Goal: Task Accomplishment & Management: Complete application form

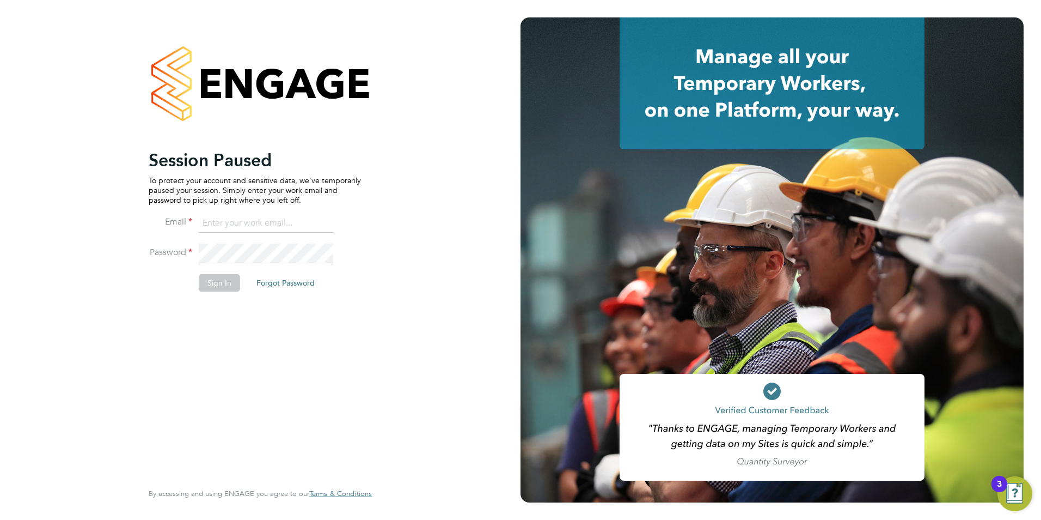
type input "[PERSON_NAME][EMAIL_ADDRESS][DOMAIN_NAME]"
click at [210, 282] on button "Sign In" at bounding box center [219, 282] width 41 height 17
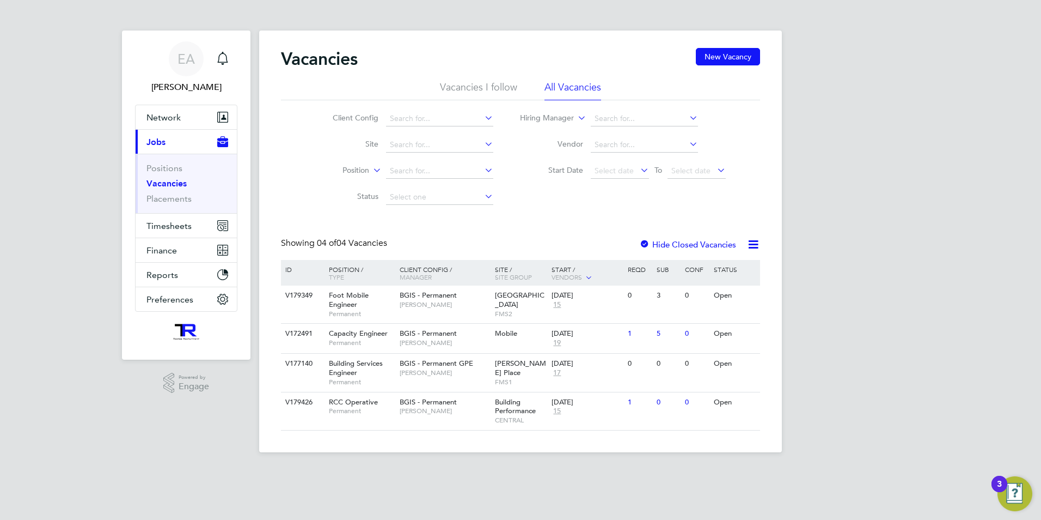
click at [646, 242] on div at bounding box center [644, 245] width 11 height 11
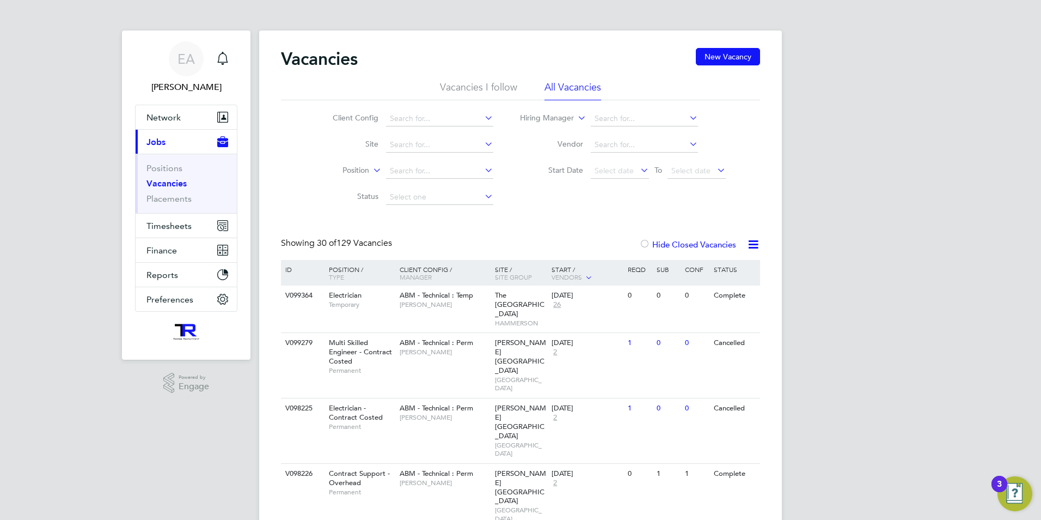
click at [667, 241] on label "Hide Closed Vacancies" at bounding box center [687, 244] width 97 height 10
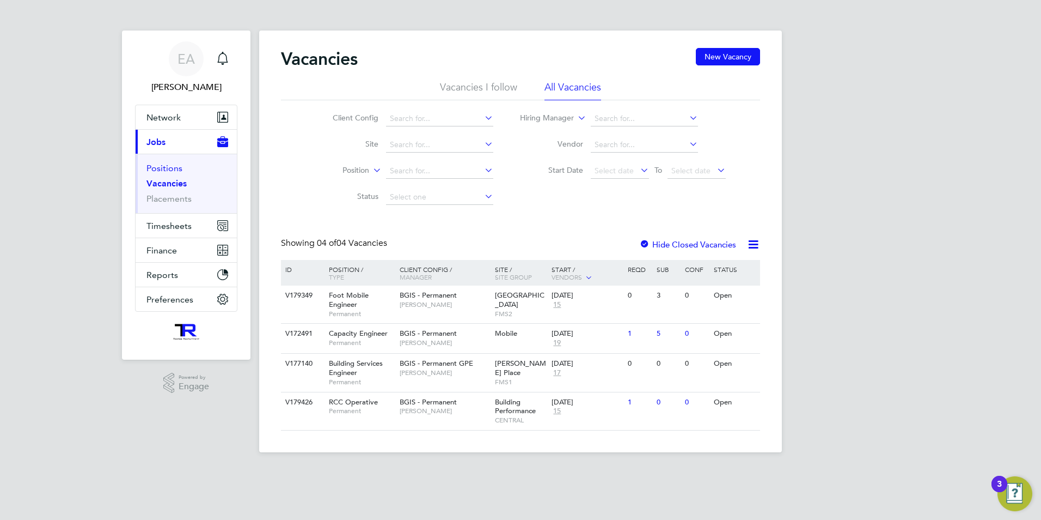
click at [180, 171] on link "Positions" at bounding box center [165, 168] width 36 height 10
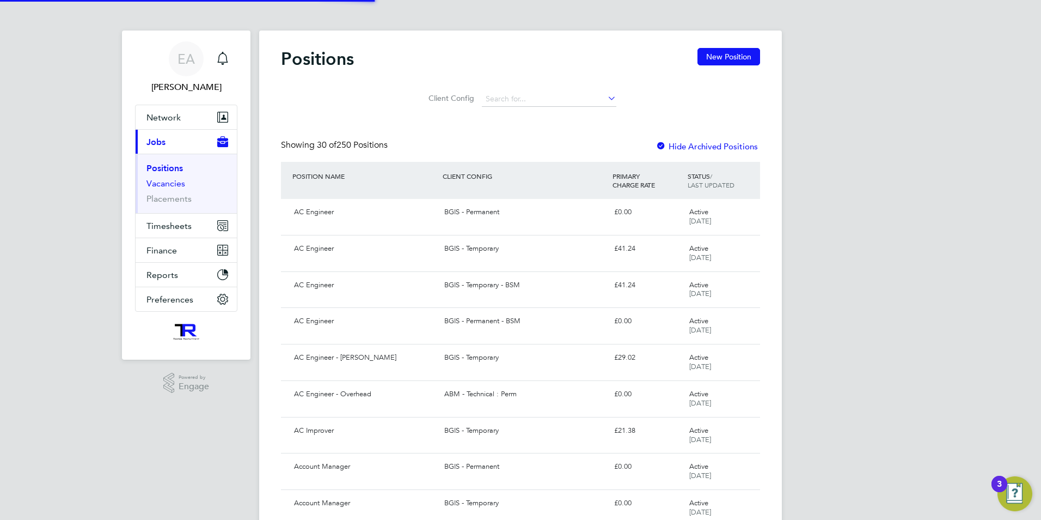
click at [178, 182] on link "Vacancies" at bounding box center [166, 183] width 39 height 10
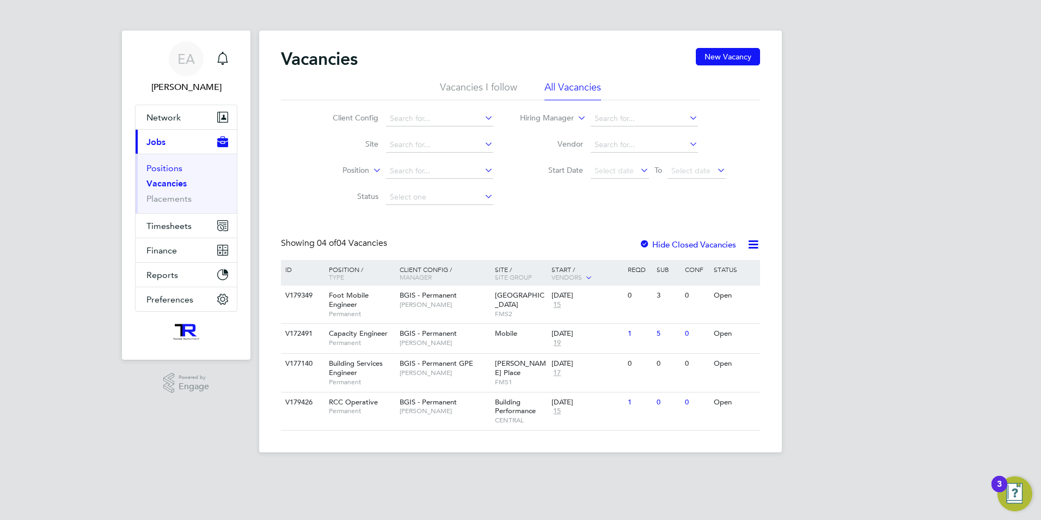
click at [164, 169] on link "Positions" at bounding box center [165, 168] width 36 height 10
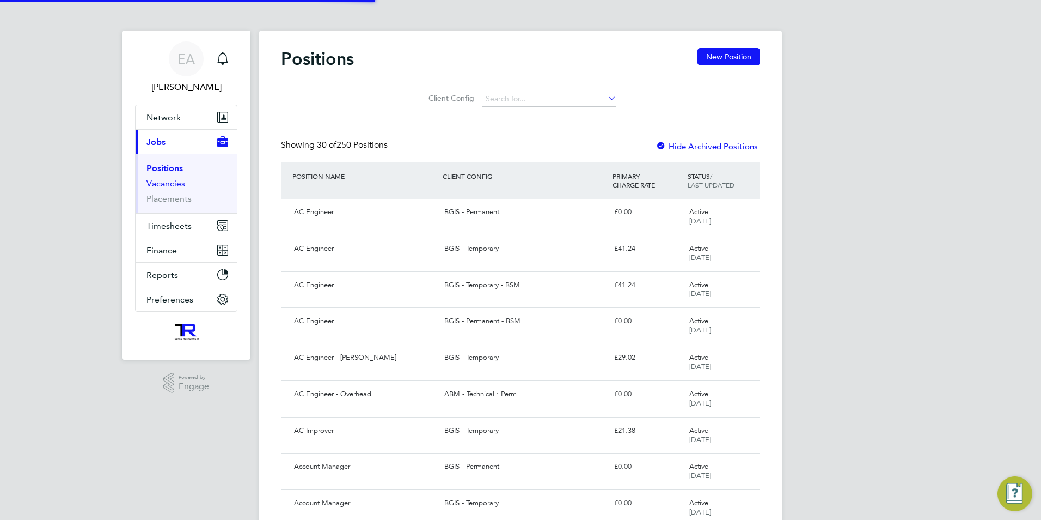
click at [179, 185] on link "Vacancies" at bounding box center [166, 183] width 39 height 10
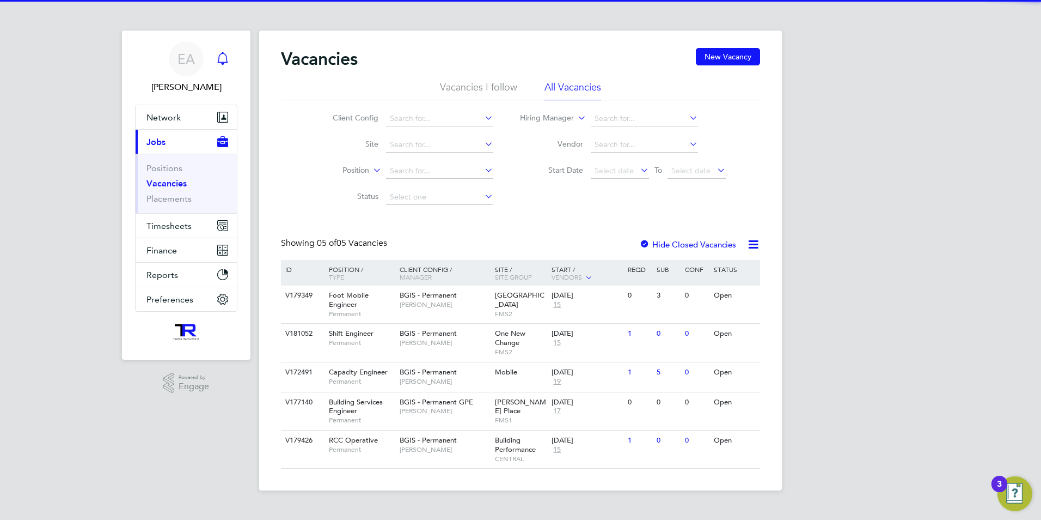
click at [227, 59] on icon "Main navigation" at bounding box center [222, 58] width 13 height 13
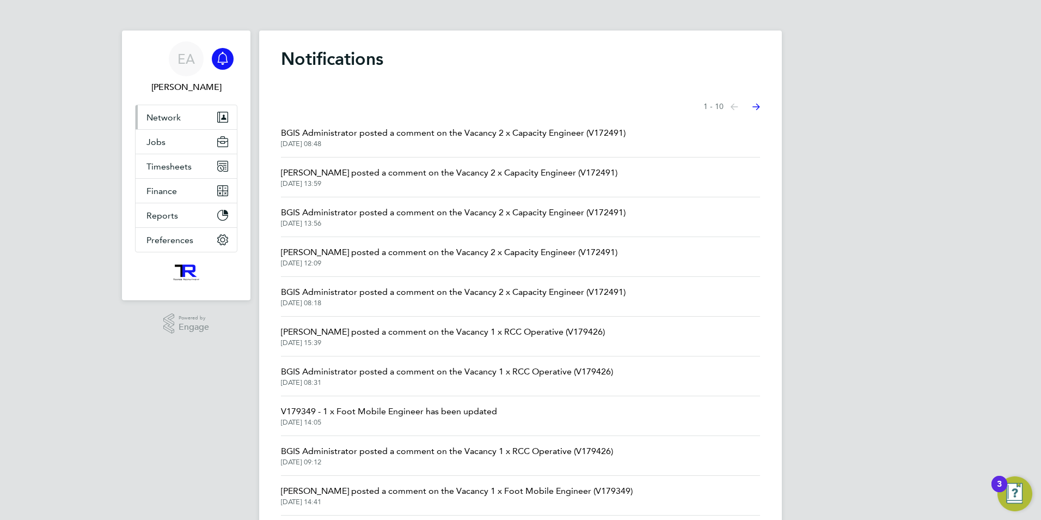
click at [167, 118] on span "Network" at bounding box center [164, 117] width 34 height 10
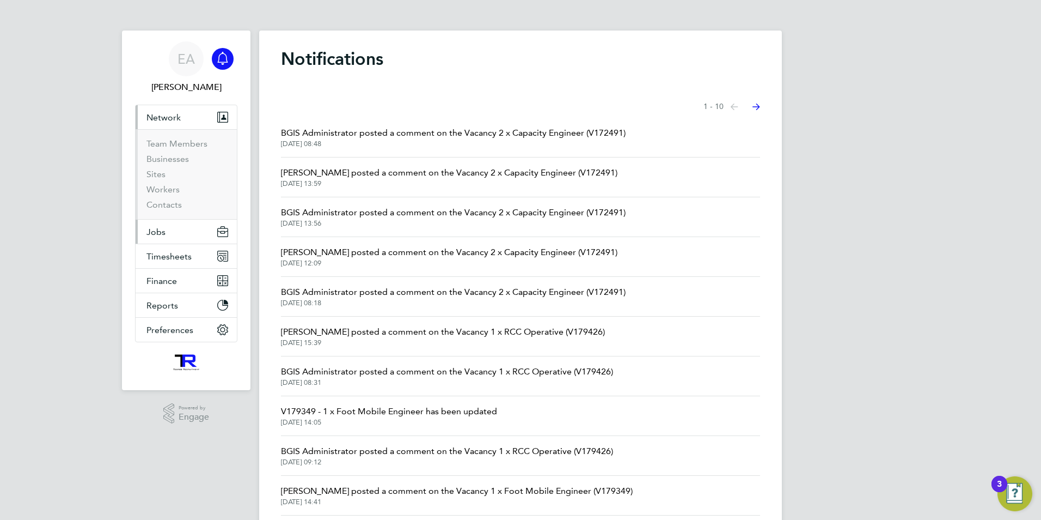
click at [168, 224] on button "Jobs" at bounding box center [186, 231] width 101 height 24
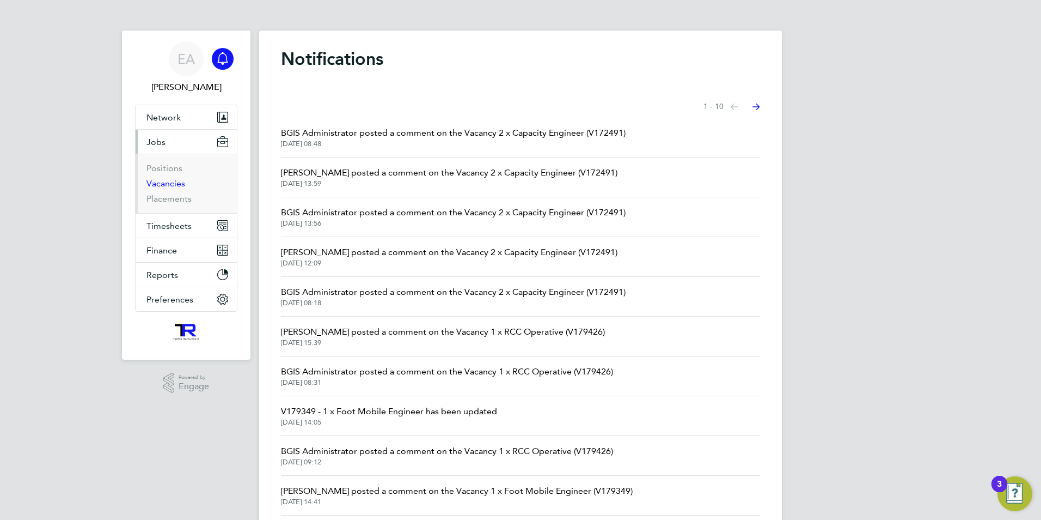
click at [168, 178] on link "Vacancies" at bounding box center [166, 183] width 39 height 10
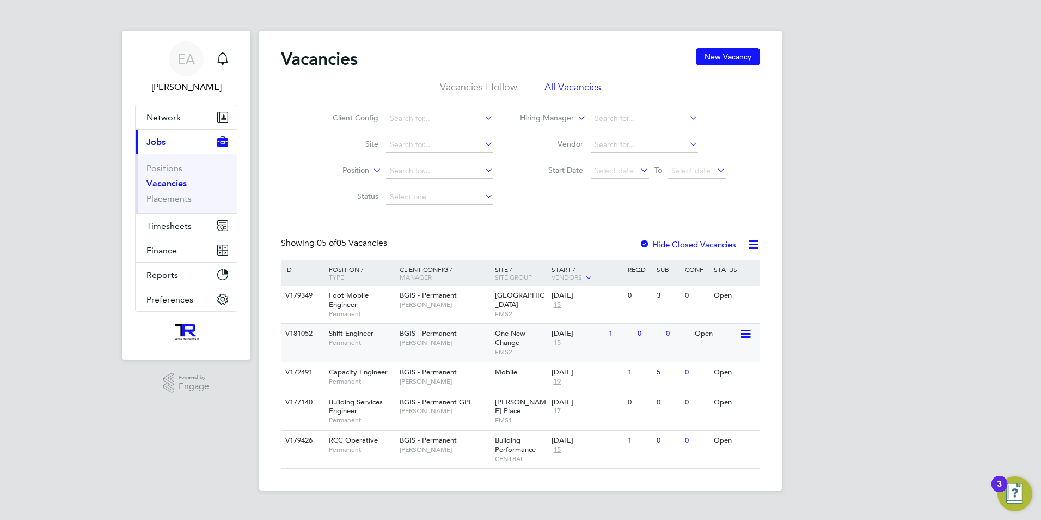
click at [382, 338] on div "Shift Engineer Permanent" at bounding box center [359, 338] width 76 height 28
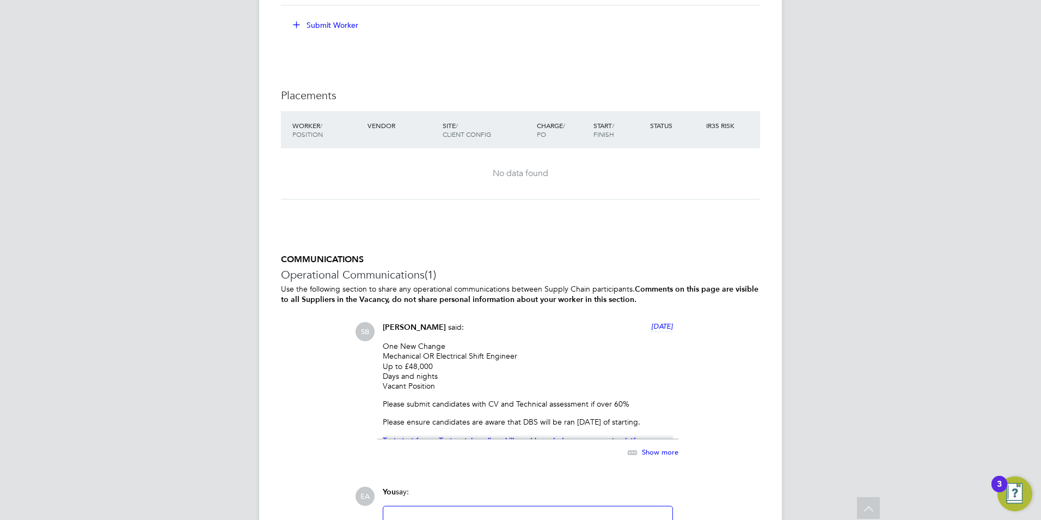
scroll to position [1579, 0]
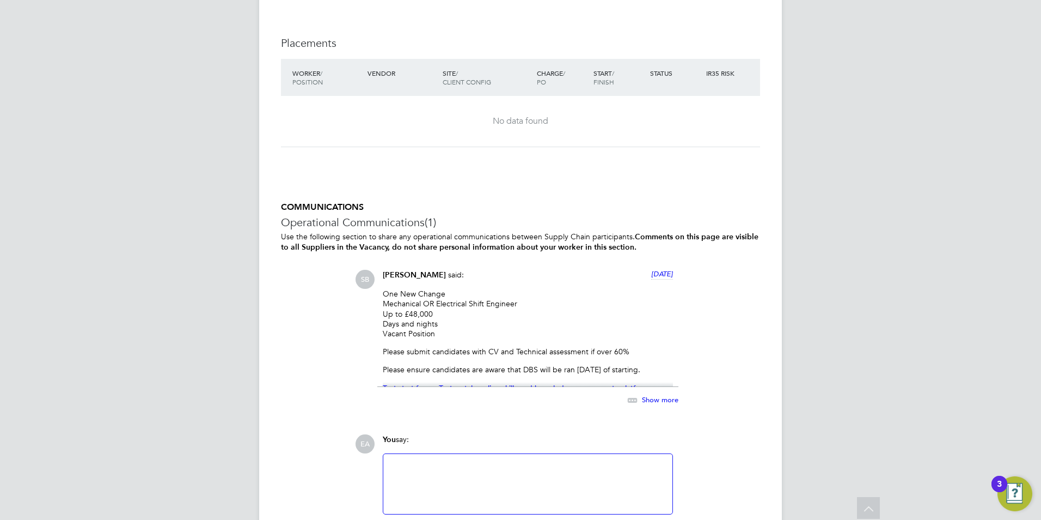
click at [649, 393] on div "Show more" at bounding box center [641, 400] width 75 height 14
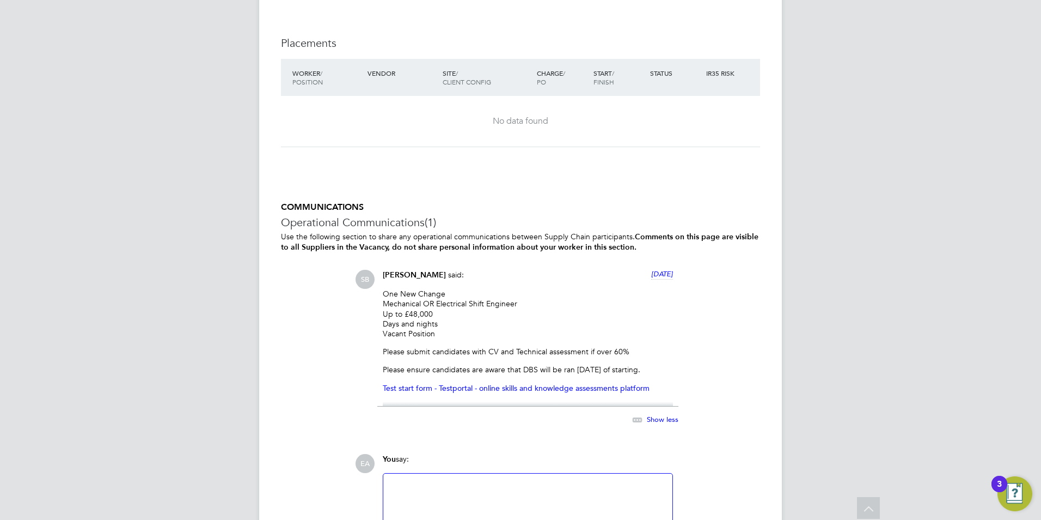
click at [308, 294] on div "COMMUNICATIONS Operational Communications (1) Use the following section to shar…" at bounding box center [520, 381] width 479 height 358
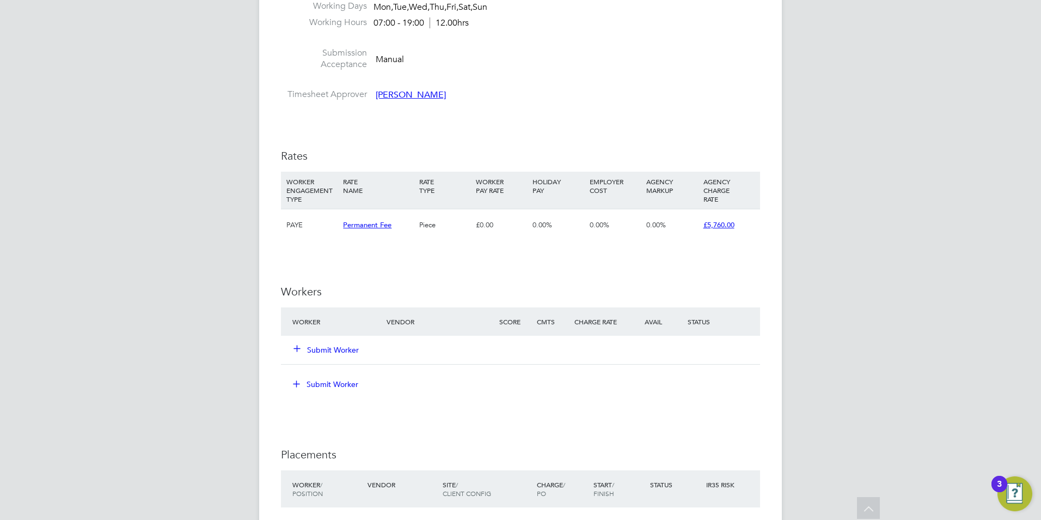
scroll to position [1089, 0]
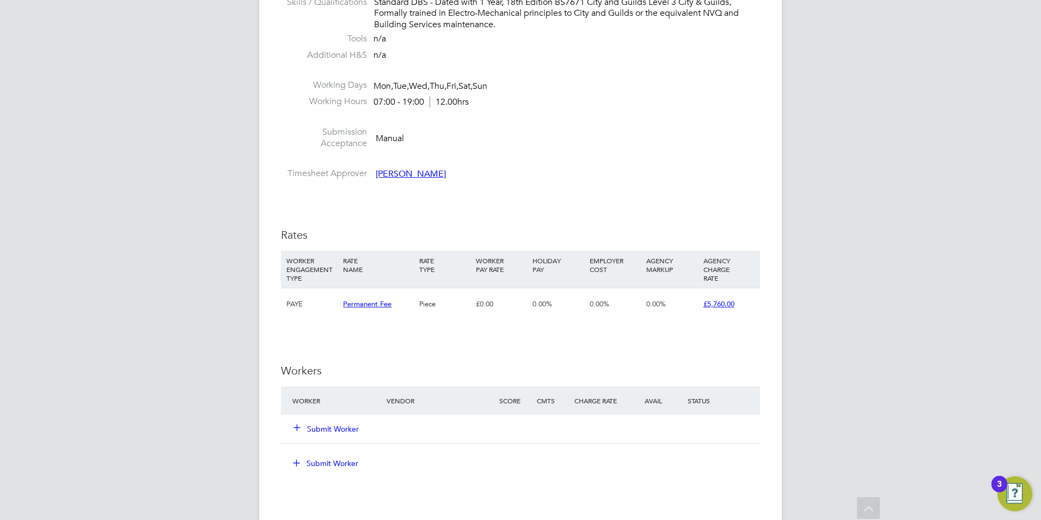
click at [306, 428] on button "Submit Worker" at bounding box center [326, 428] width 65 height 11
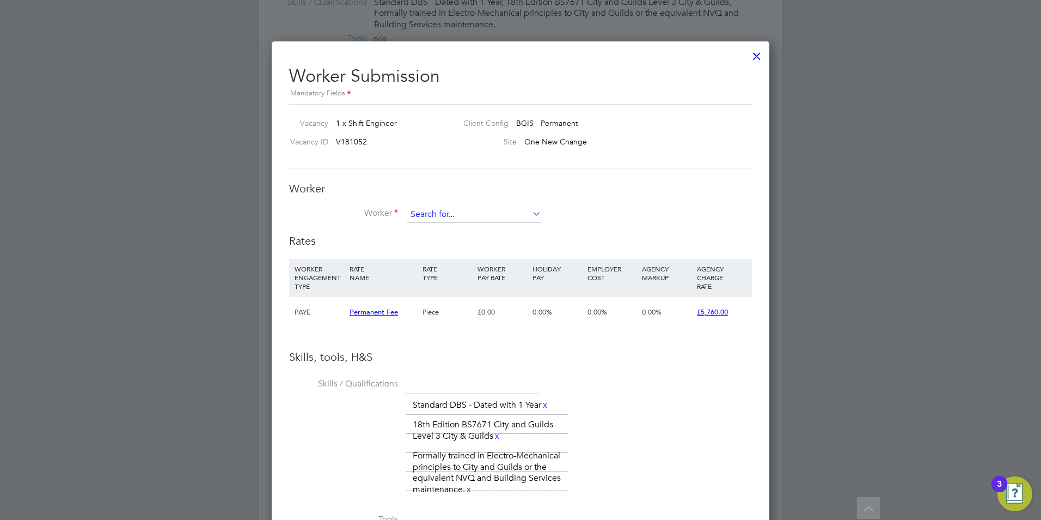
click at [426, 219] on input at bounding box center [474, 214] width 135 height 16
click at [465, 259] on li "Paul Evans (3332)" at bounding box center [474, 259] width 136 height 15
type input "Paul Evans (3332)"
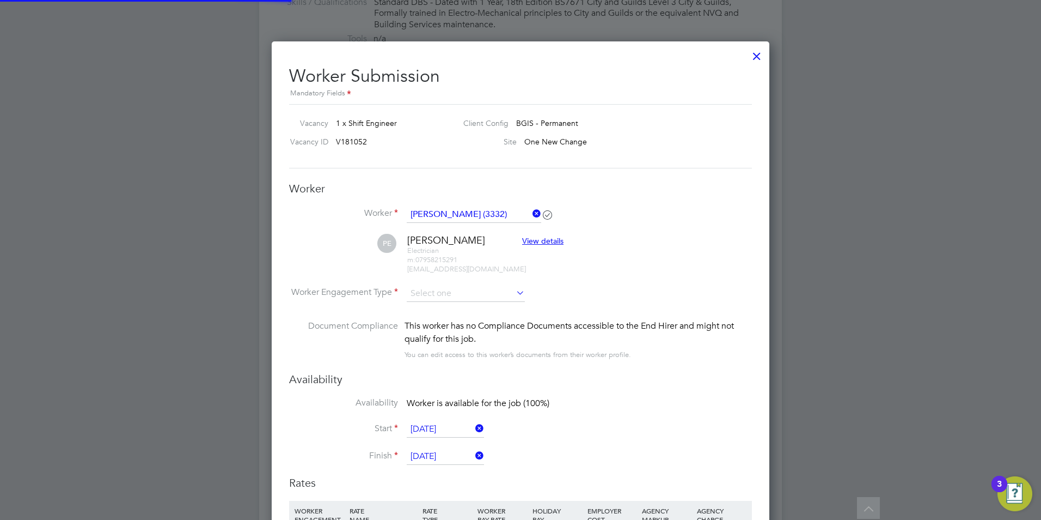
scroll to position [1012, 498]
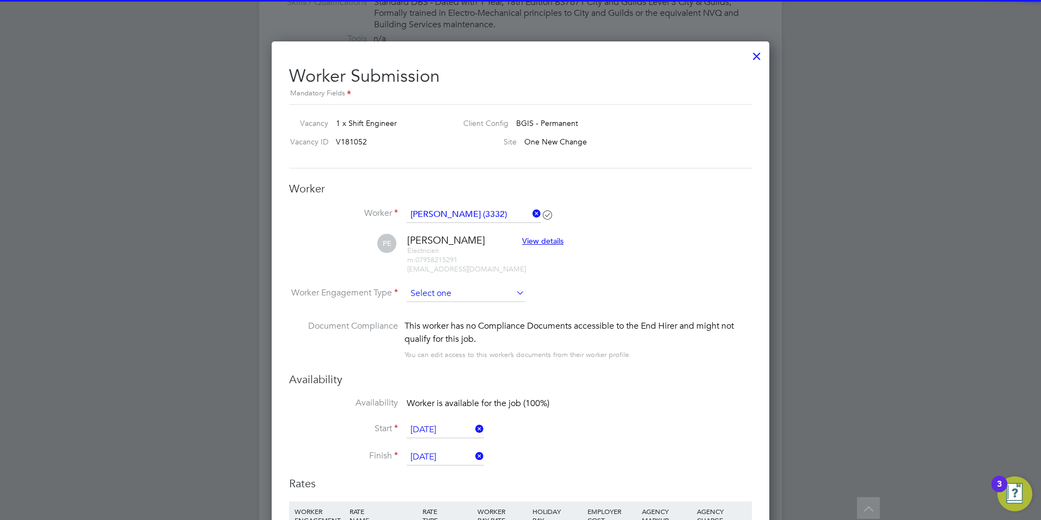
click at [435, 287] on input at bounding box center [466, 293] width 118 height 16
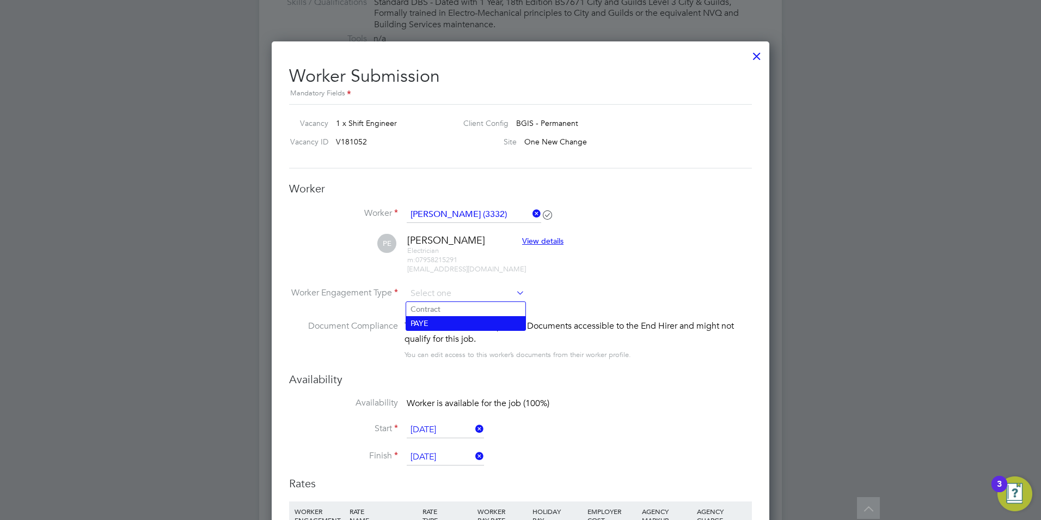
click at [432, 328] on li "PAYE" at bounding box center [465, 323] width 119 height 14
type input "PAYE"
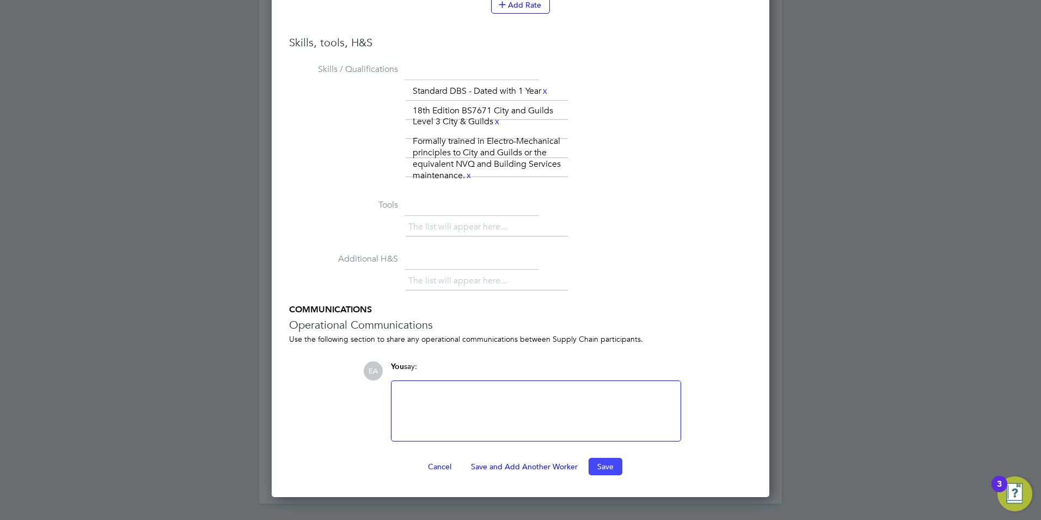
click at [595, 467] on button "Save" at bounding box center [606, 465] width 34 height 17
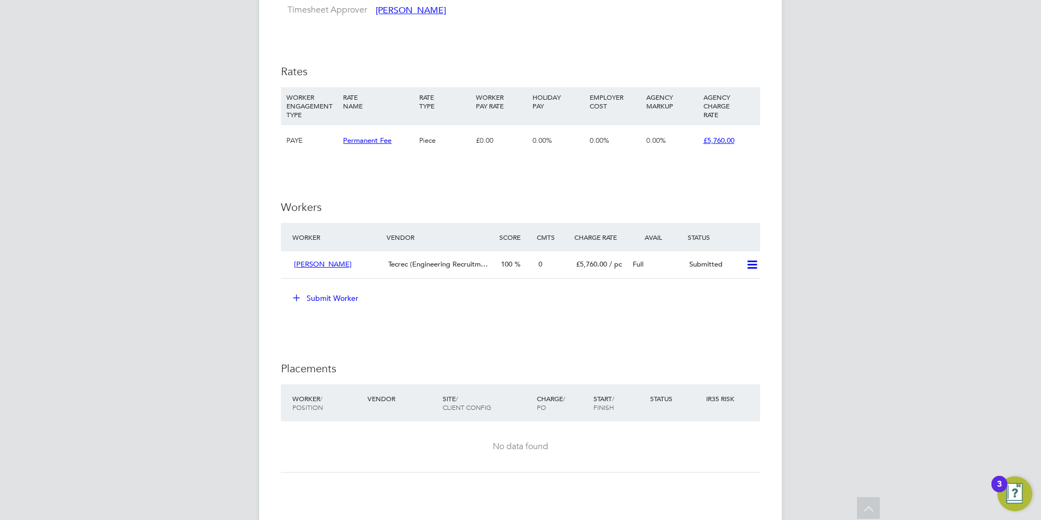
click at [322, 301] on button "Submit Worker" at bounding box center [326, 297] width 82 height 17
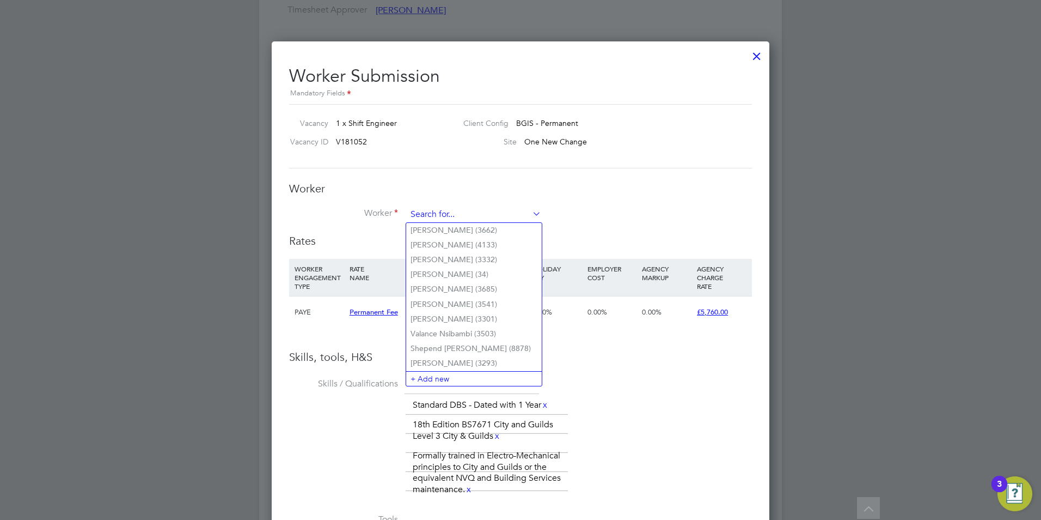
click at [412, 221] on input at bounding box center [474, 214] width 135 height 16
click at [336, 407] on li "Skills / Qualifications The list will appear here... Standard DBS - Dated with …" at bounding box center [520, 443] width 463 height 136
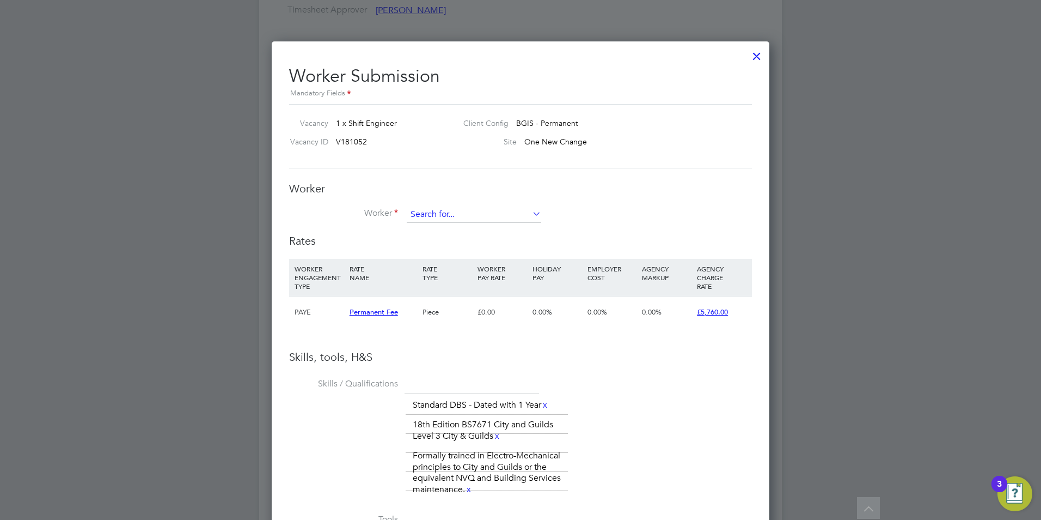
click at [452, 218] on input at bounding box center [474, 214] width 135 height 16
click at [369, 241] on h3 "Rates" at bounding box center [520, 241] width 463 height 14
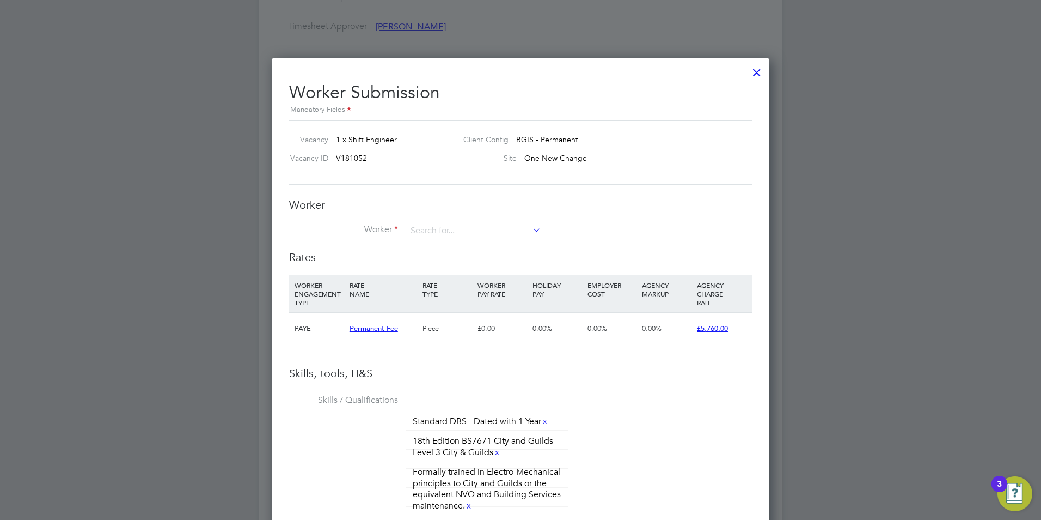
scroll to position [1237, 0]
click at [424, 235] on input at bounding box center [474, 230] width 135 height 16
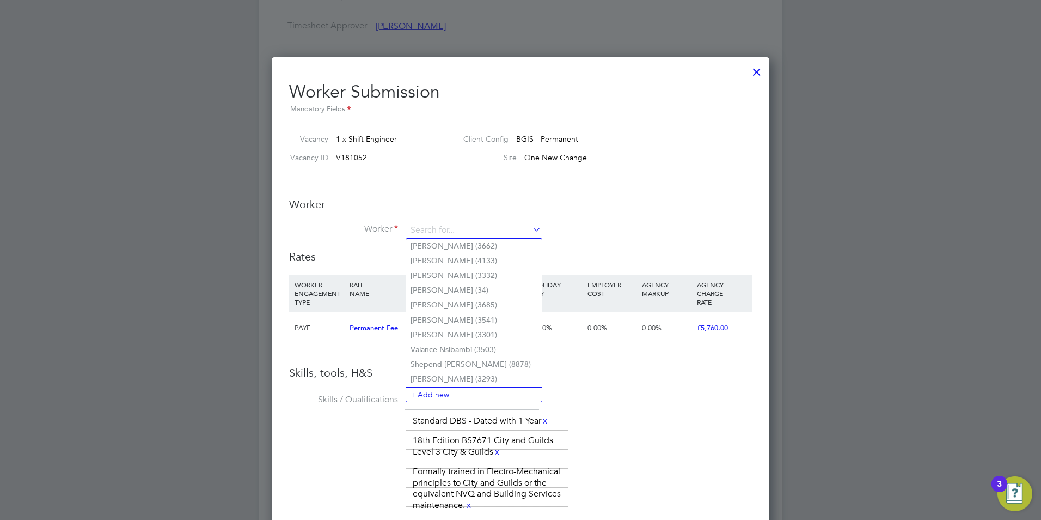
click at [355, 252] on h3 "Rates" at bounding box center [520, 256] width 463 height 14
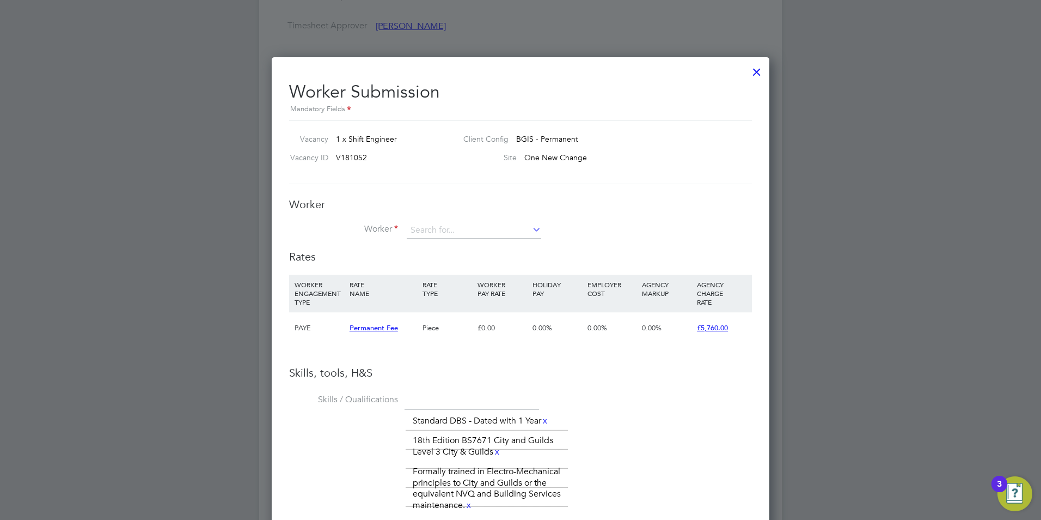
click at [760, 71] on div at bounding box center [757, 69] width 20 height 20
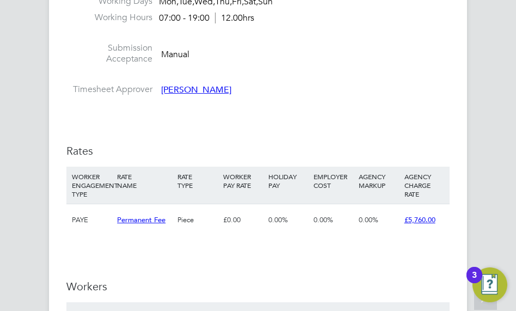
scroll to position [19, 91]
